Goal: Use online tool/utility: Utilize a website feature to perform a specific function

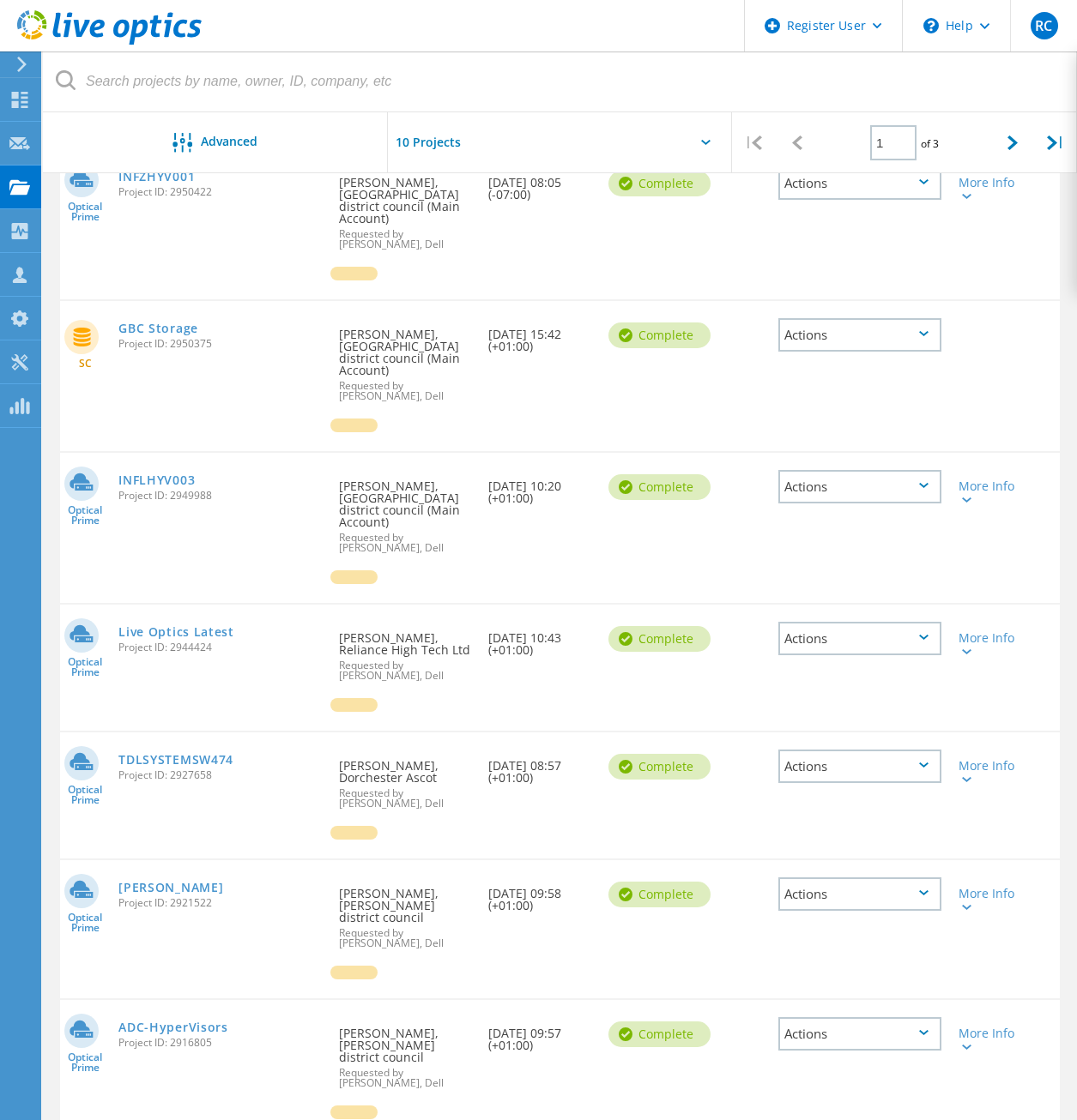
scroll to position [515, 0]
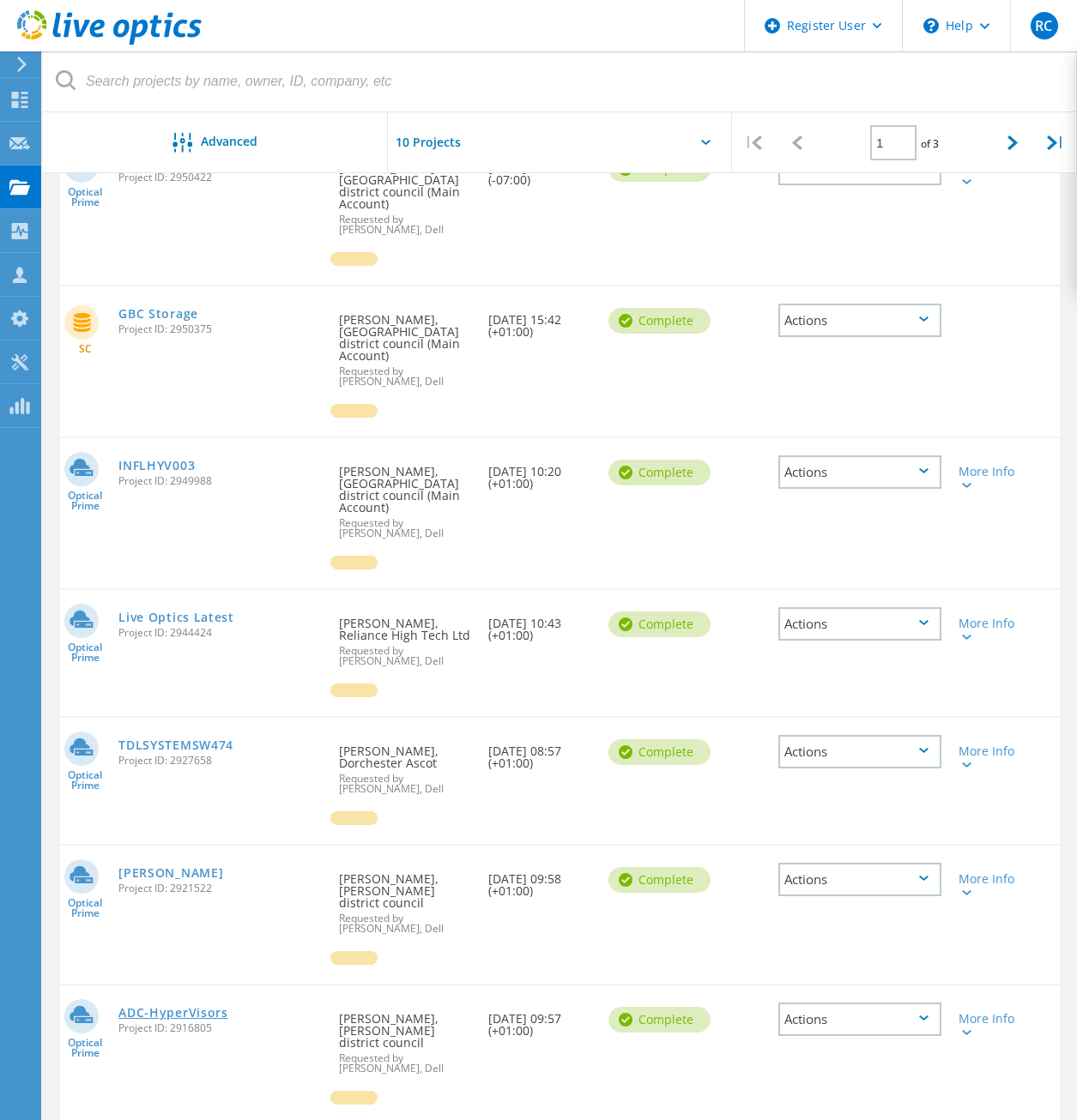
click at [174, 1007] on link "ADC-HyperVisors" at bounding box center [173, 1012] width 109 height 12
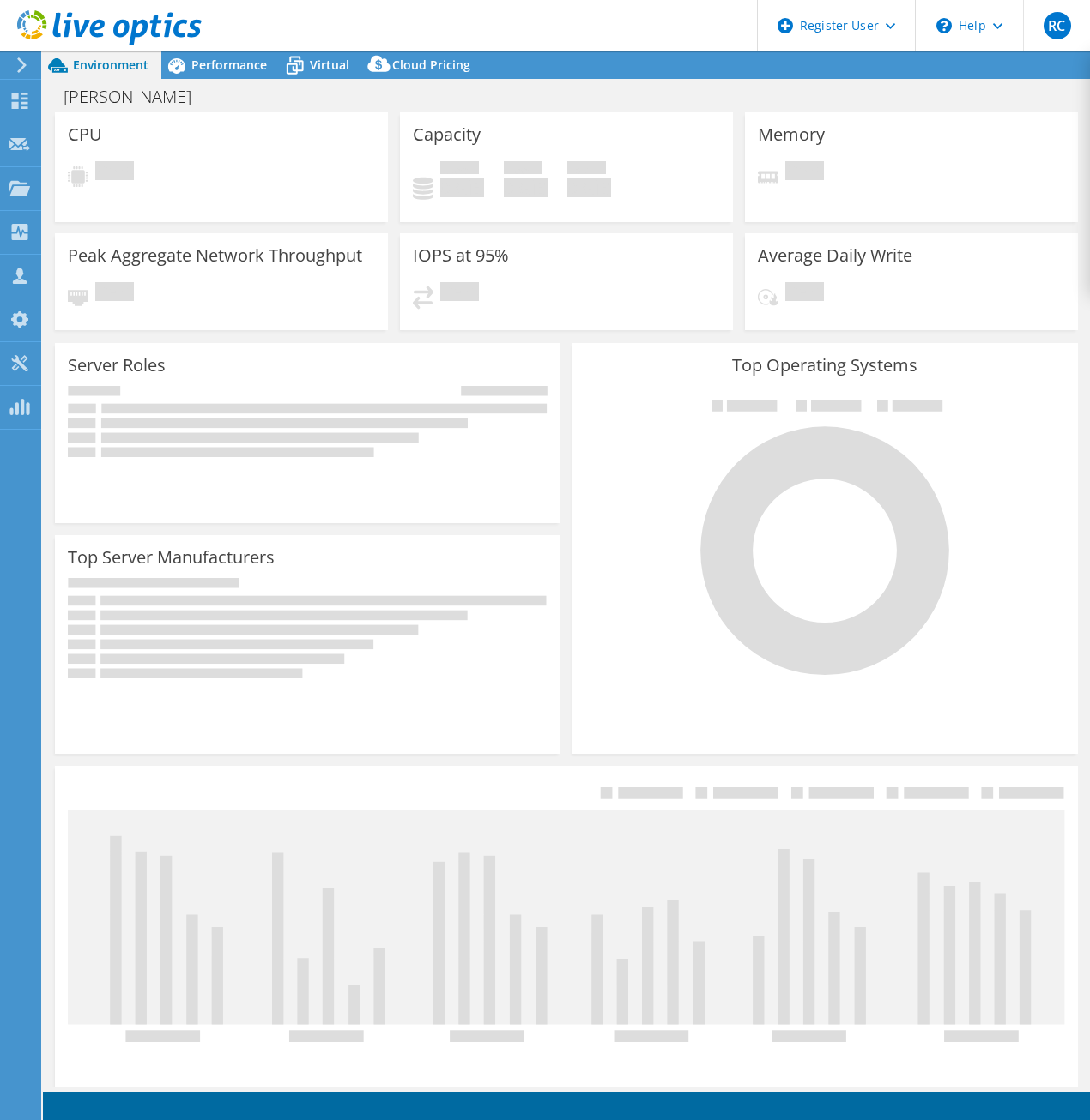
select select "USD"
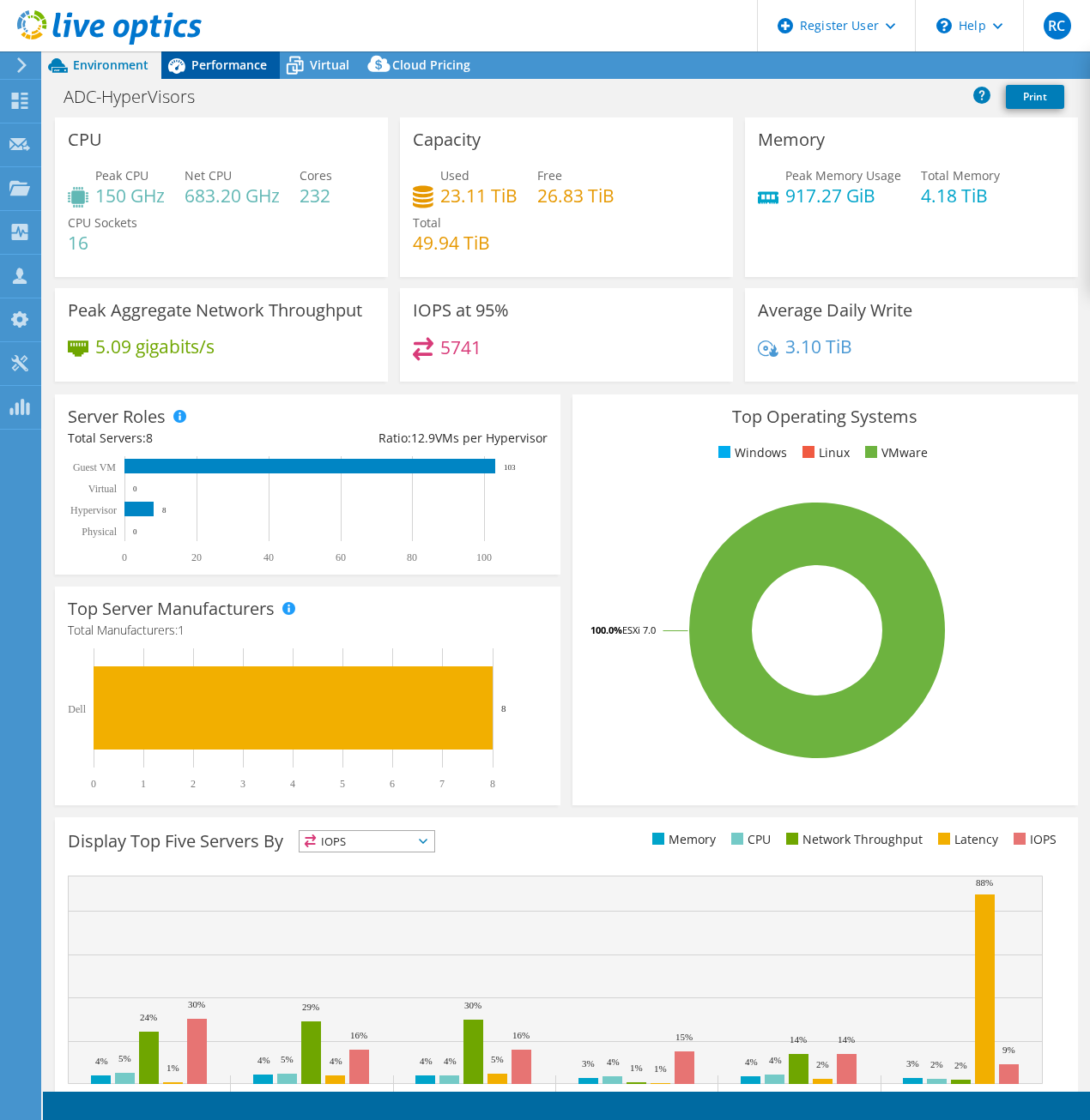
click at [273, 54] on div "Performance" at bounding box center [220, 65] width 118 height 27
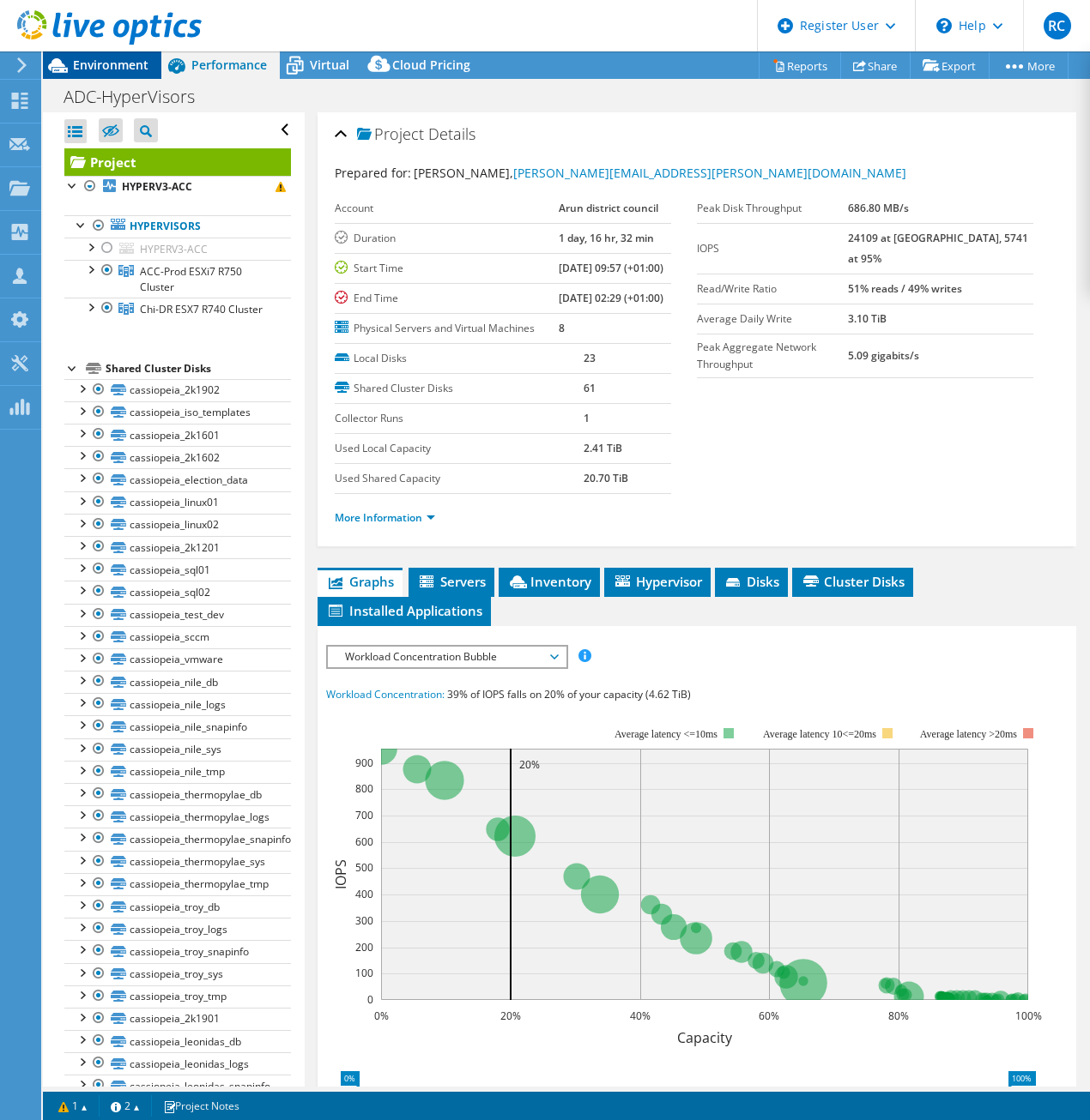
click at [126, 65] on span "Environment" at bounding box center [110, 64] width 75 height 16
